Goal: Navigation & Orientation: Find specific page/section

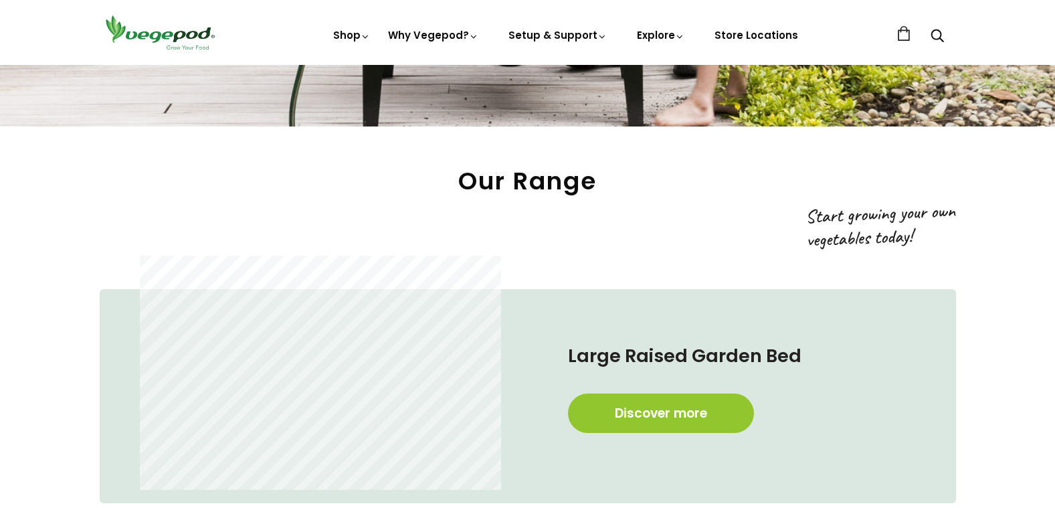
scroll to position [669, 0]
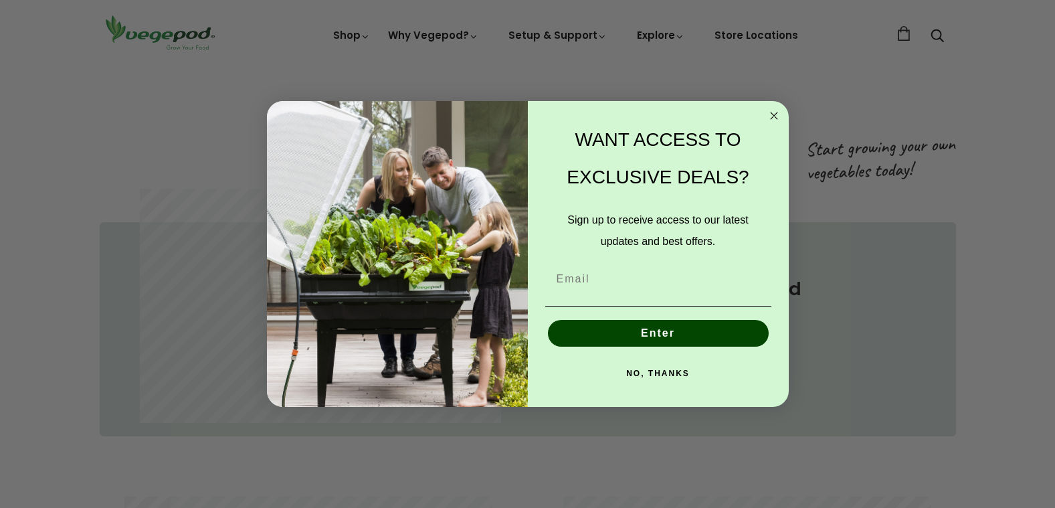
click at [776, 117] on circle "Close dialog" at bounding box center [773, 115] width 15 height 15
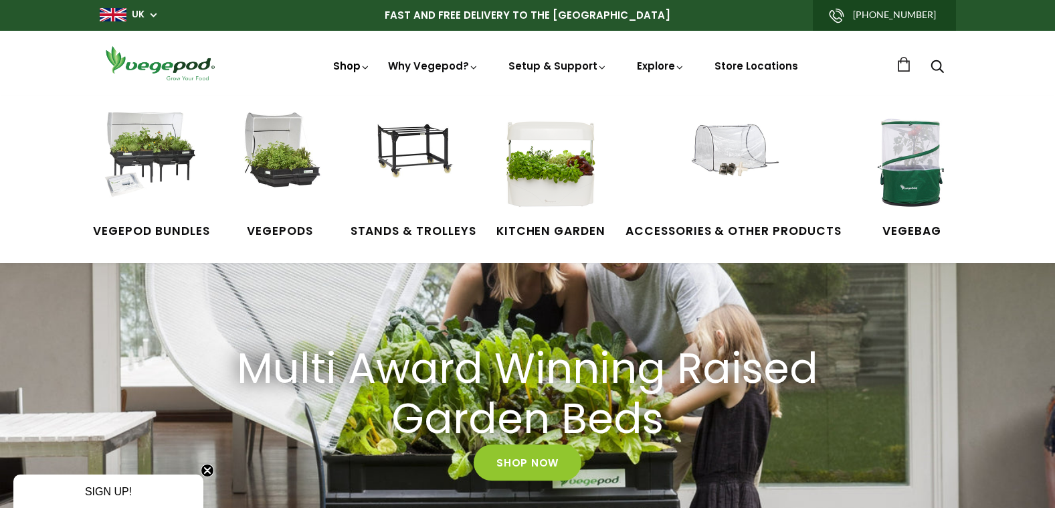
scroll to position [0, 758]
click at [425, 152] on img at bounding box center [413, 162] width 100 height 100
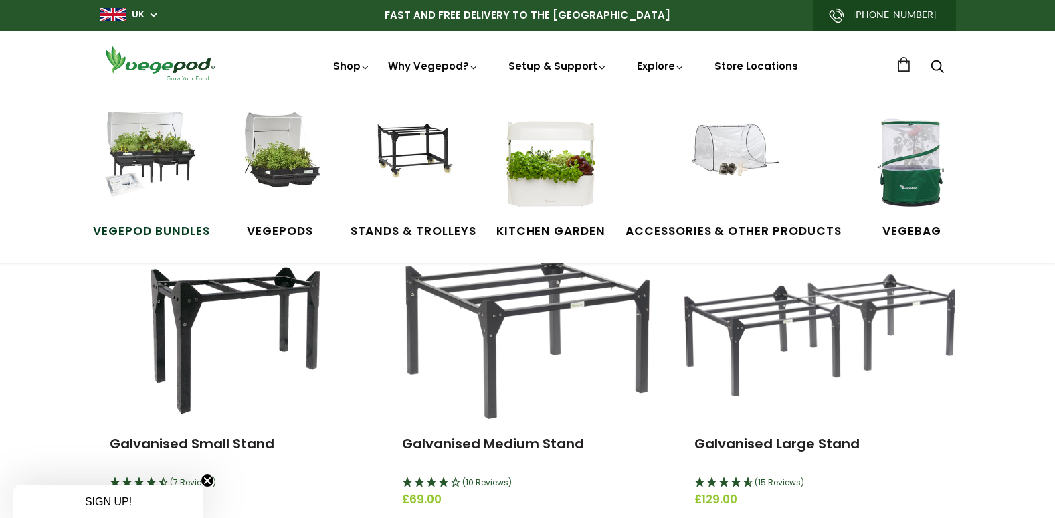
click at [165, 178] on img at bounding box center [151, 162] width 100 height 100
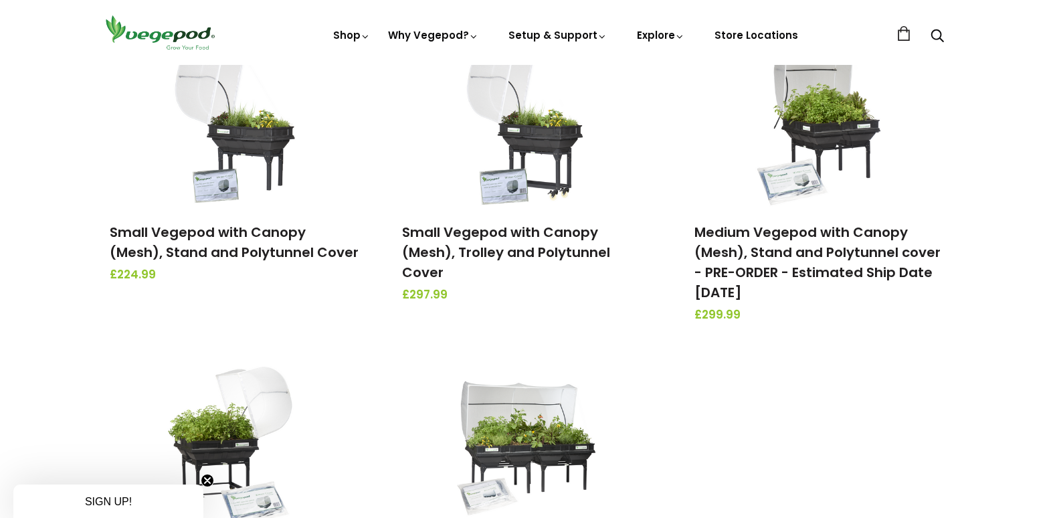
scroll to position [67, 0]
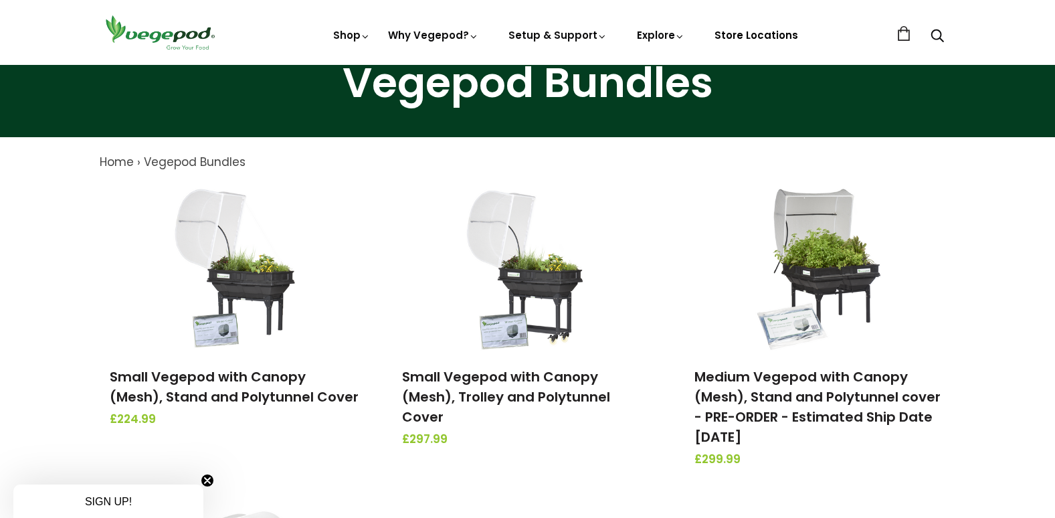
click at [734, 34] on link "Store Locations" at bounding box center [756, 35] width 84 height 14
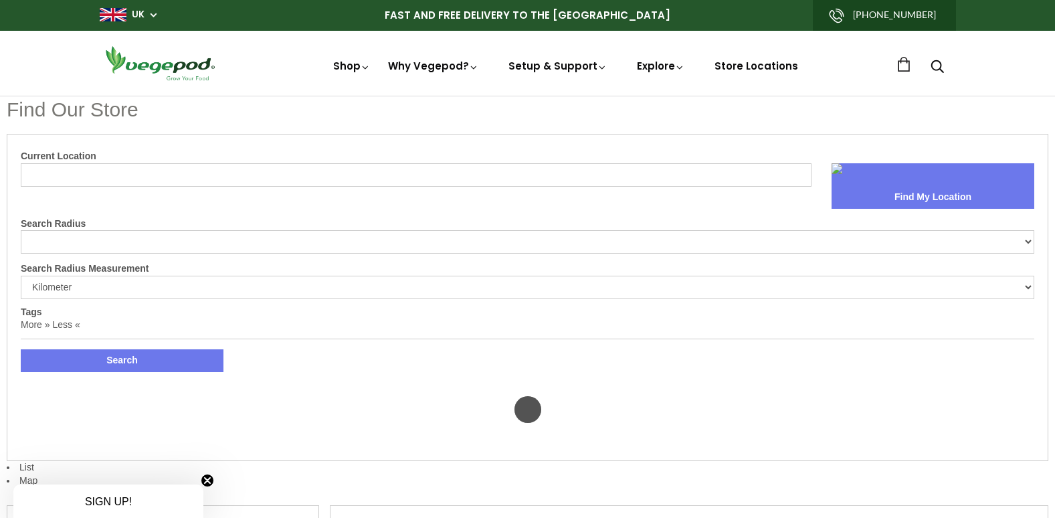
select select "m"
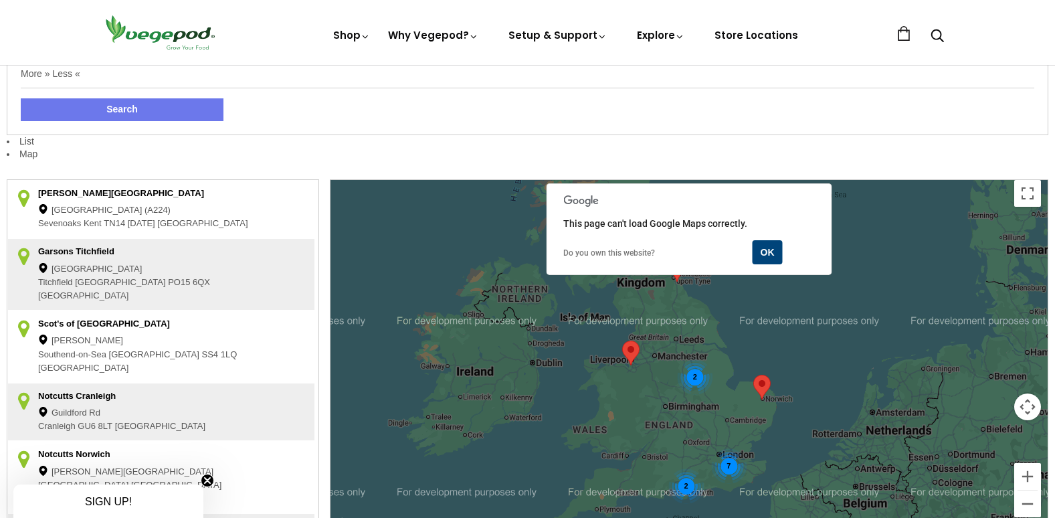
scroll to position [268, 0]
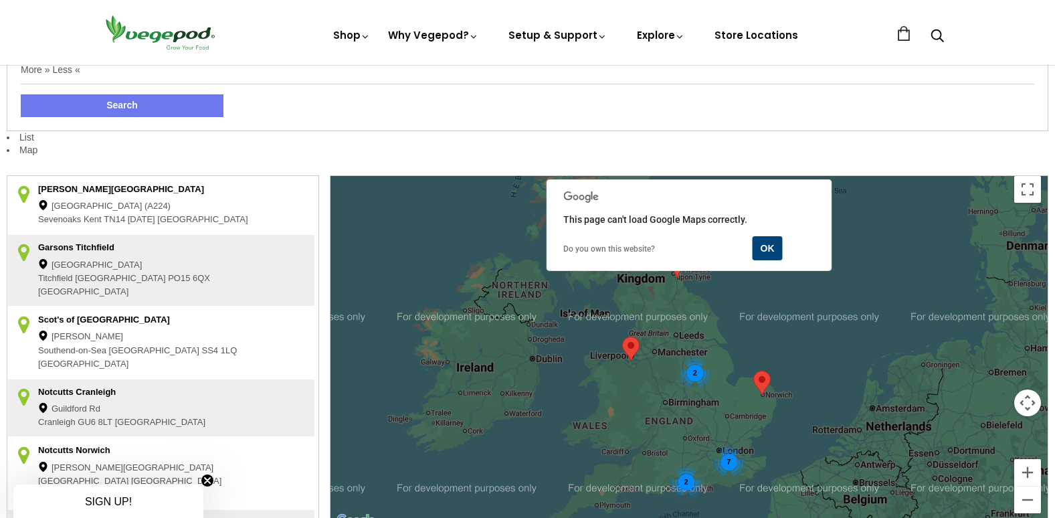
click at [629, 348] on img at bounding box center [630, 348] width 17 height 25
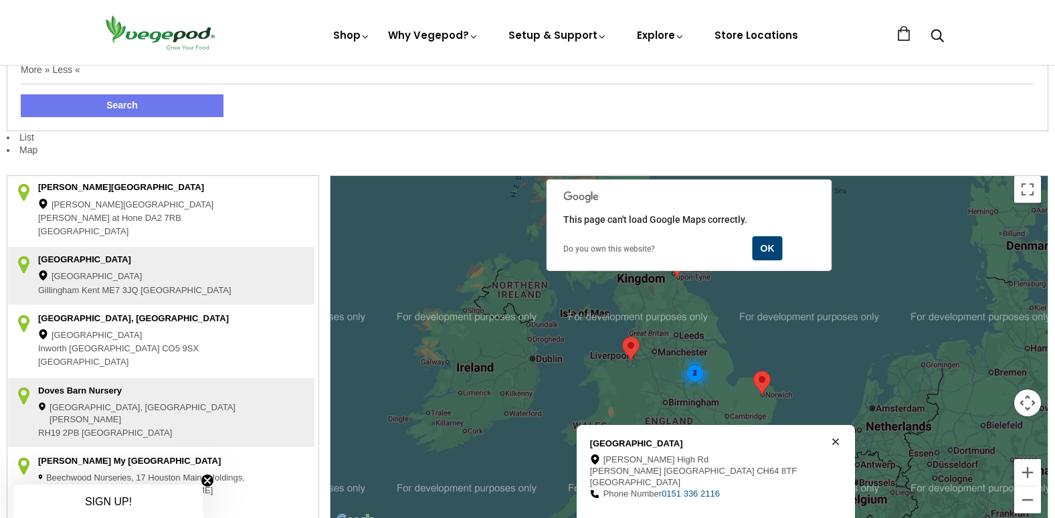
scroll to position [551, 0]
click at [1025, 476] on button "Zoom in" at bounding box center [1027, 472] width 27 height 27
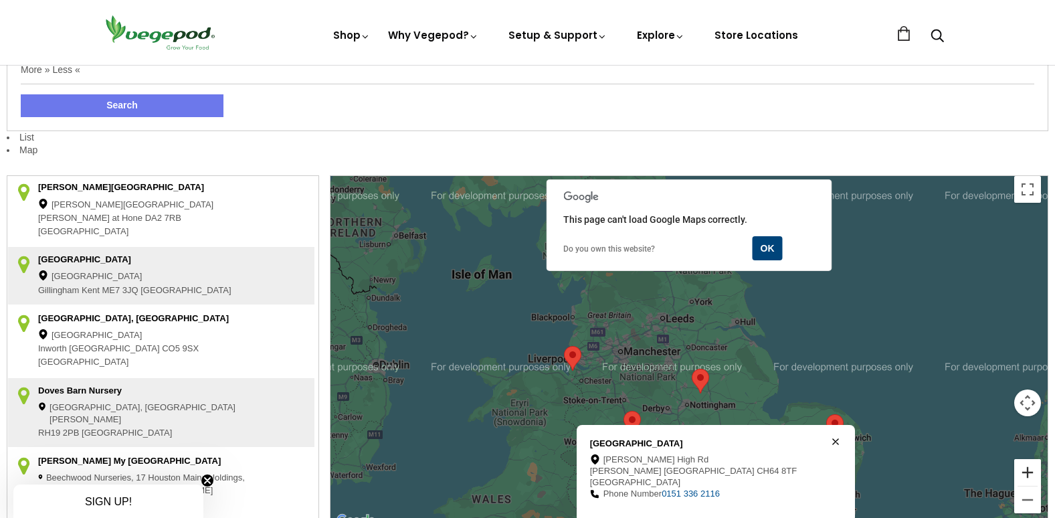
click at [1025, 476] on button "Zoom in" at bounding box center [1027, 472] width 27 height 27
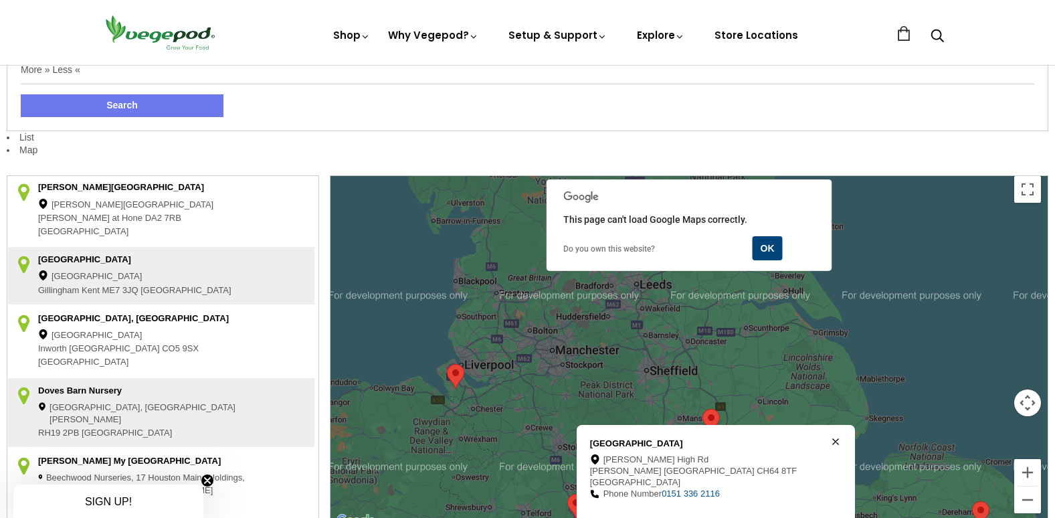
click at [833, 444] on icon at bounding box center [835, 441] width 5 height 5
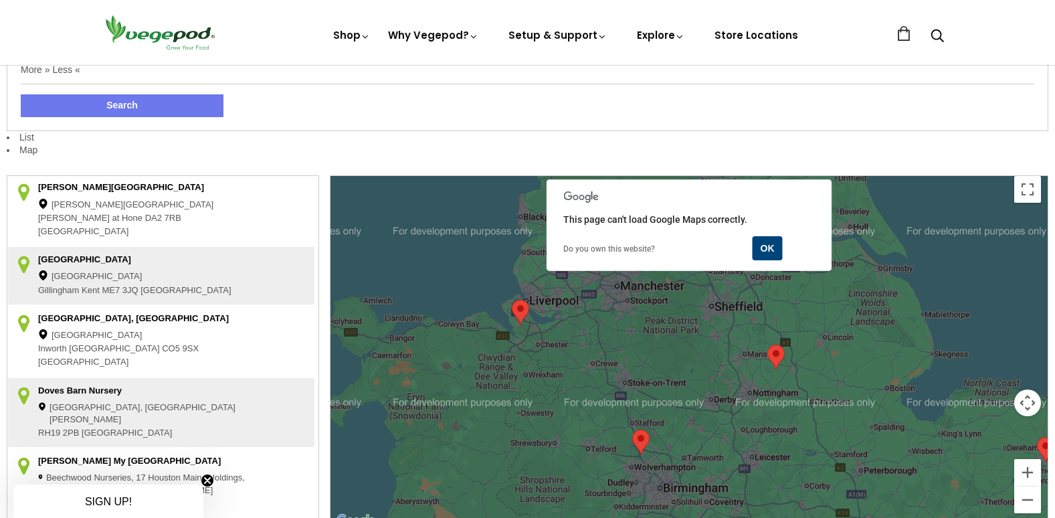
drag, startPoint x: 834, startPoint y: 446, endPoint x: 900, endPoint y: 377, distance: 95.6
click at [900, 377] on div at bounding box center [688, 352] width 717 height 353
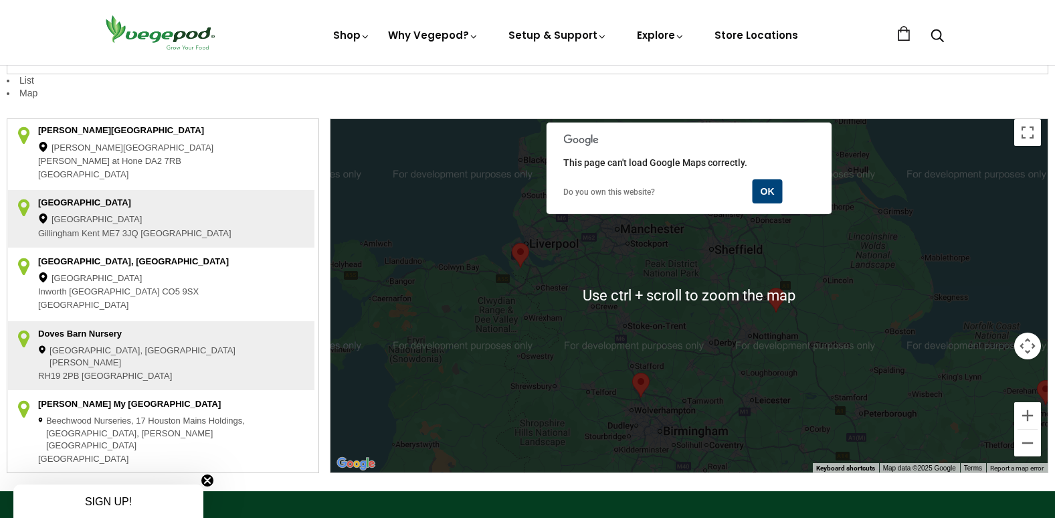
scroll to position [334, 0]
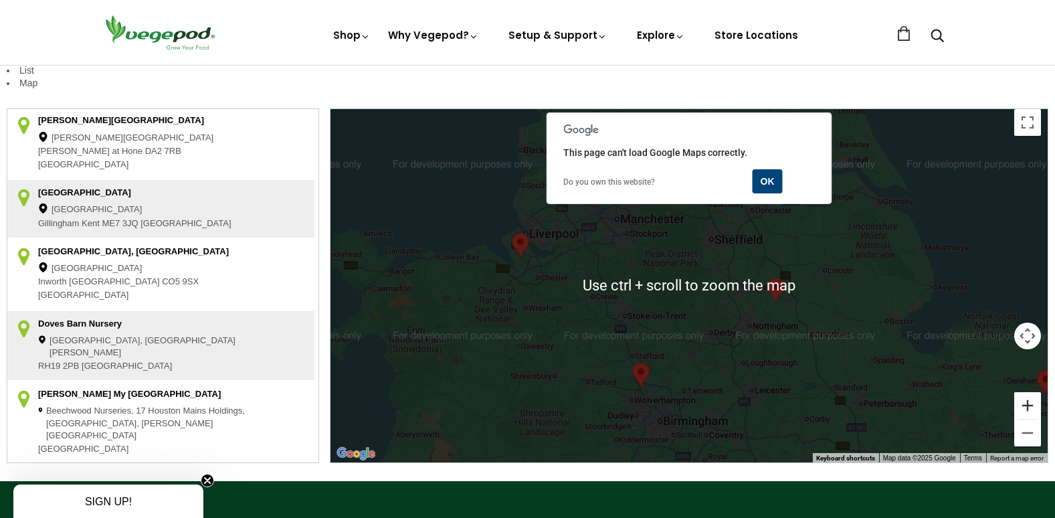
click at [1024, 407] on button "Zoom in" at bounding box center [1027, 405] width 27 height 27
